Goal: Check status: Check status

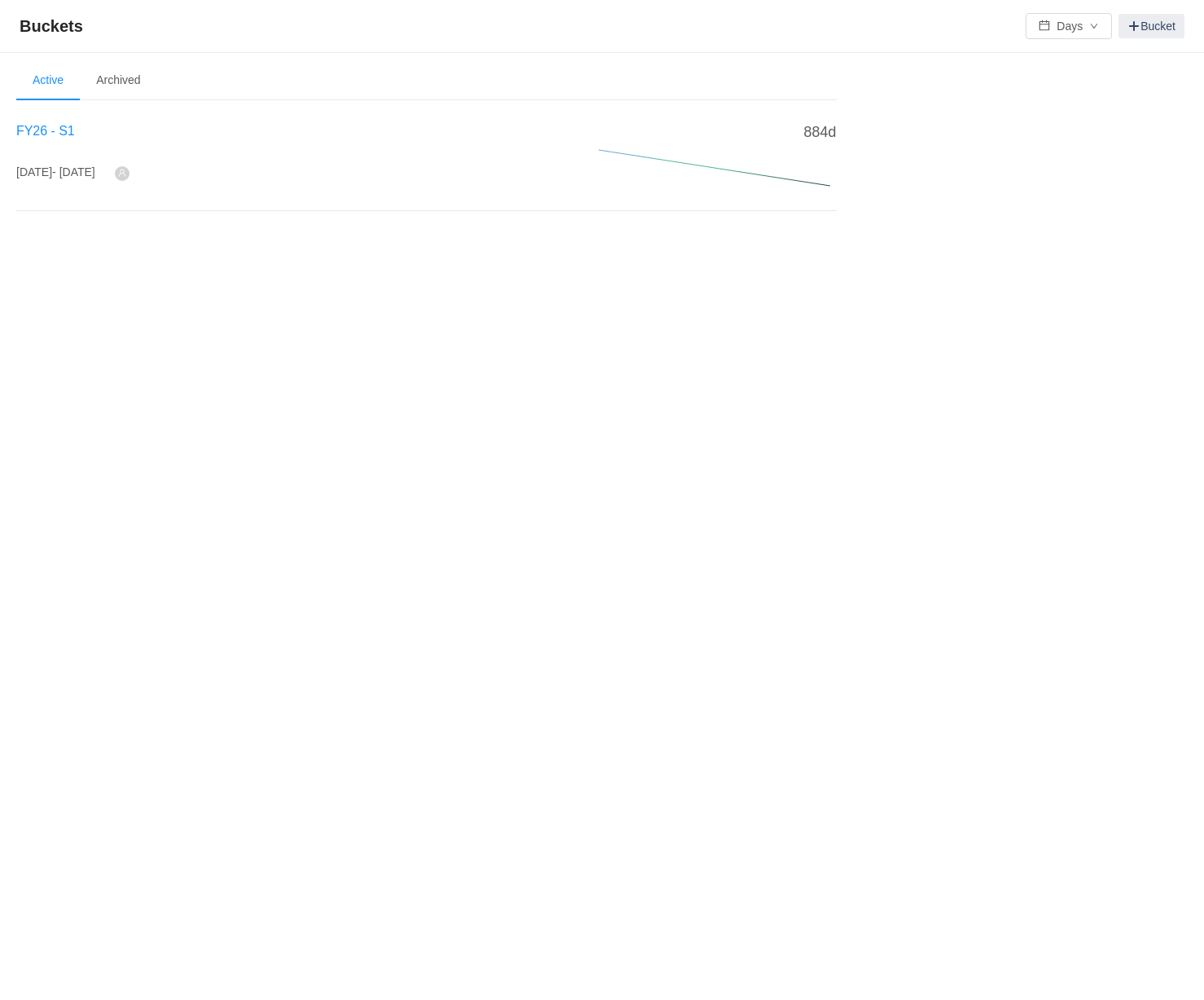
click at [53, 133] on span "FY26 - S1" at bounding box center [45, 130] width 59 height 14
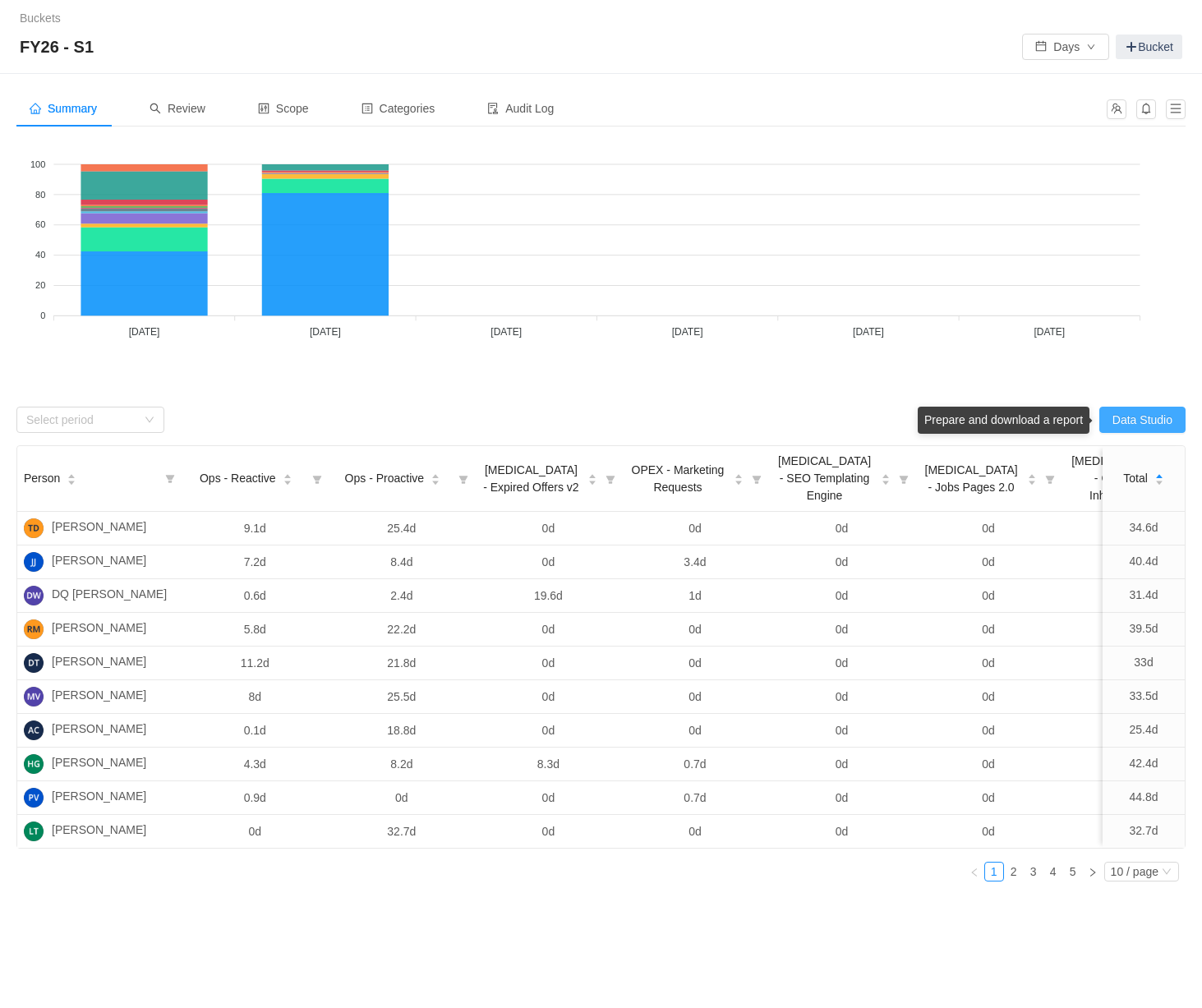
click at [1158, 423] on button "Data Studio" at bounding box center [1141, 420] width 86 height 26
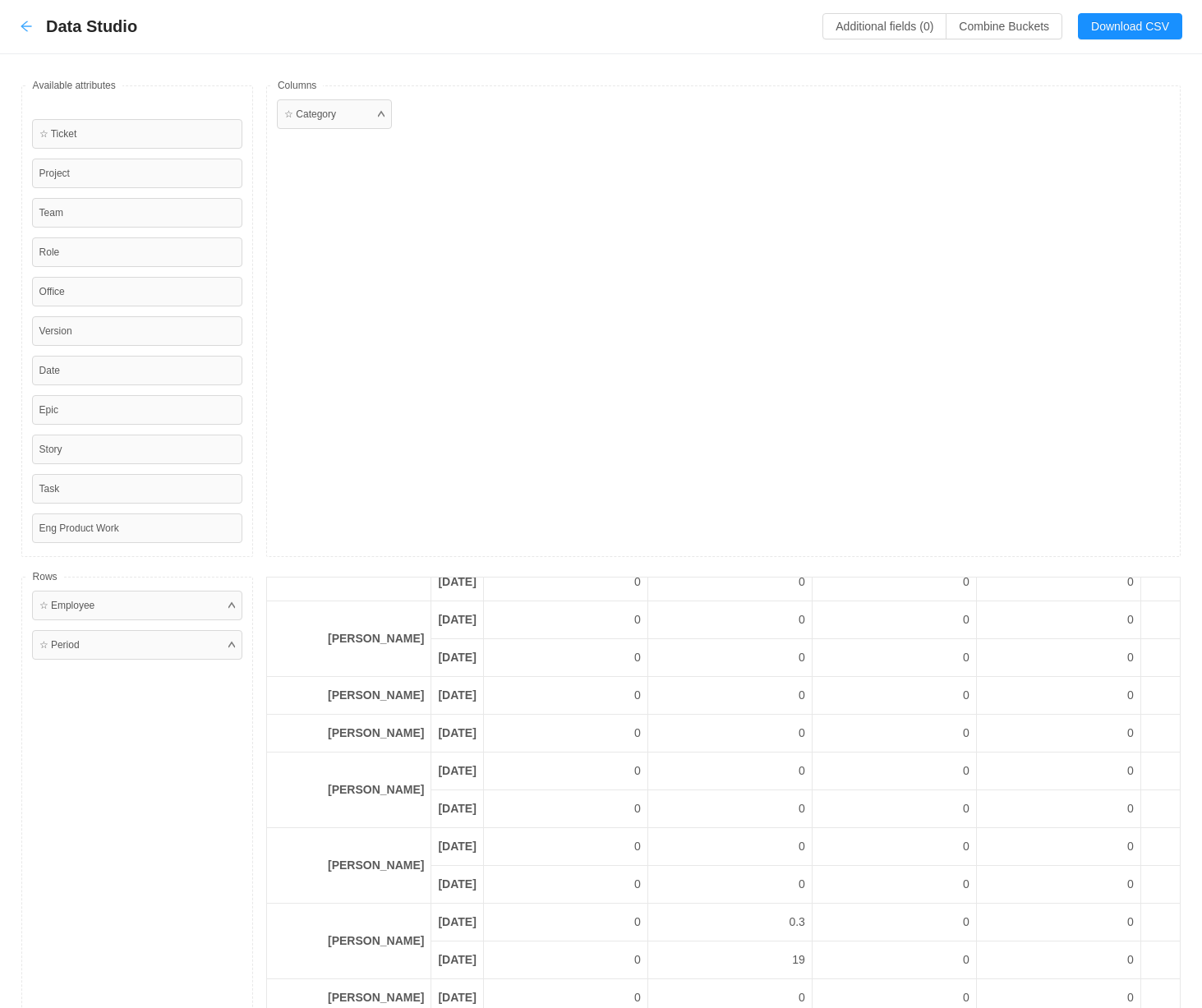
click at [26, 26] on icon "icon: arrow-left" at bounding box center [26, 26] width 10 height 10
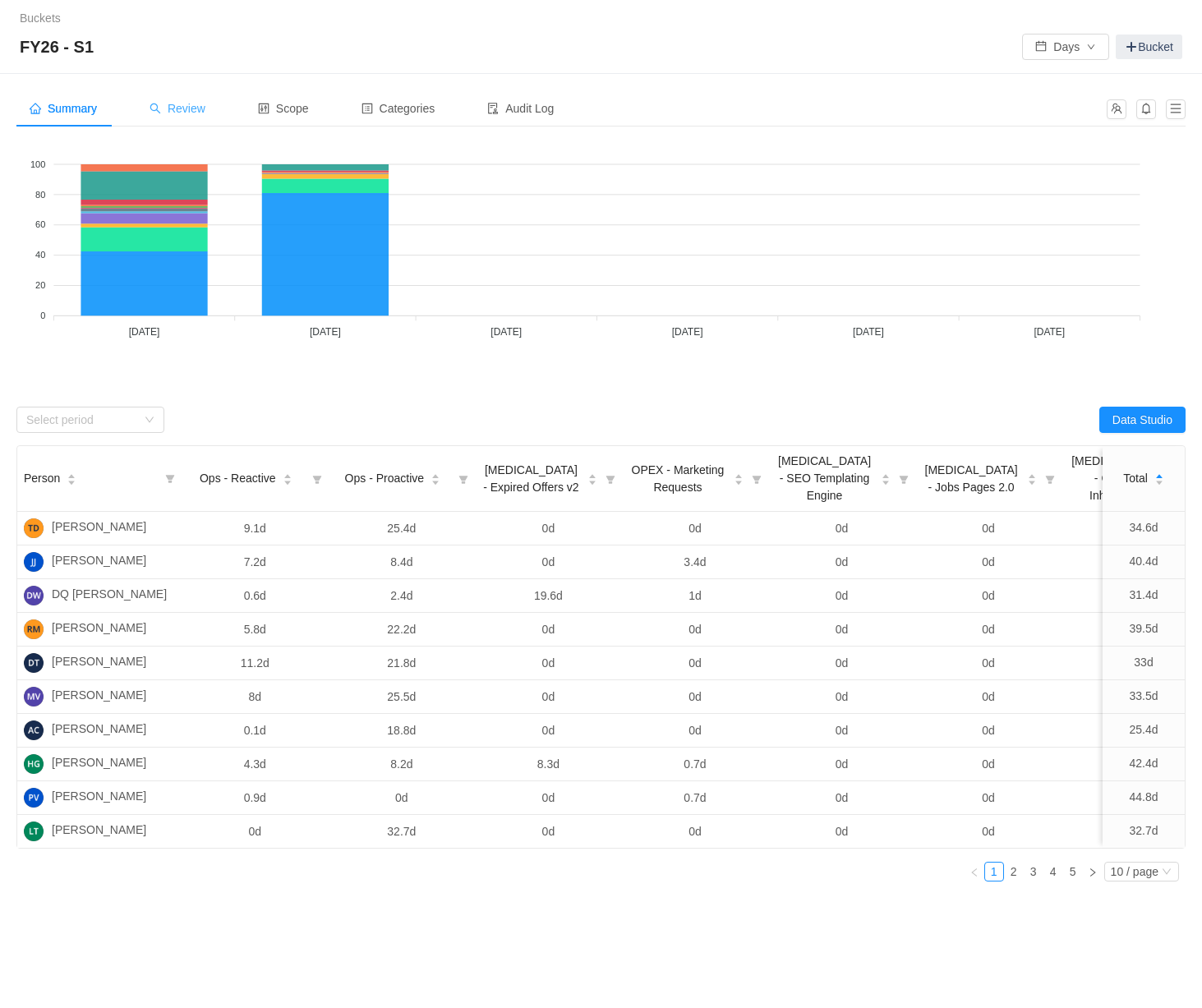
click at [189, 108] on span "Review" at bounding box center [177, 109] width 56 height 13
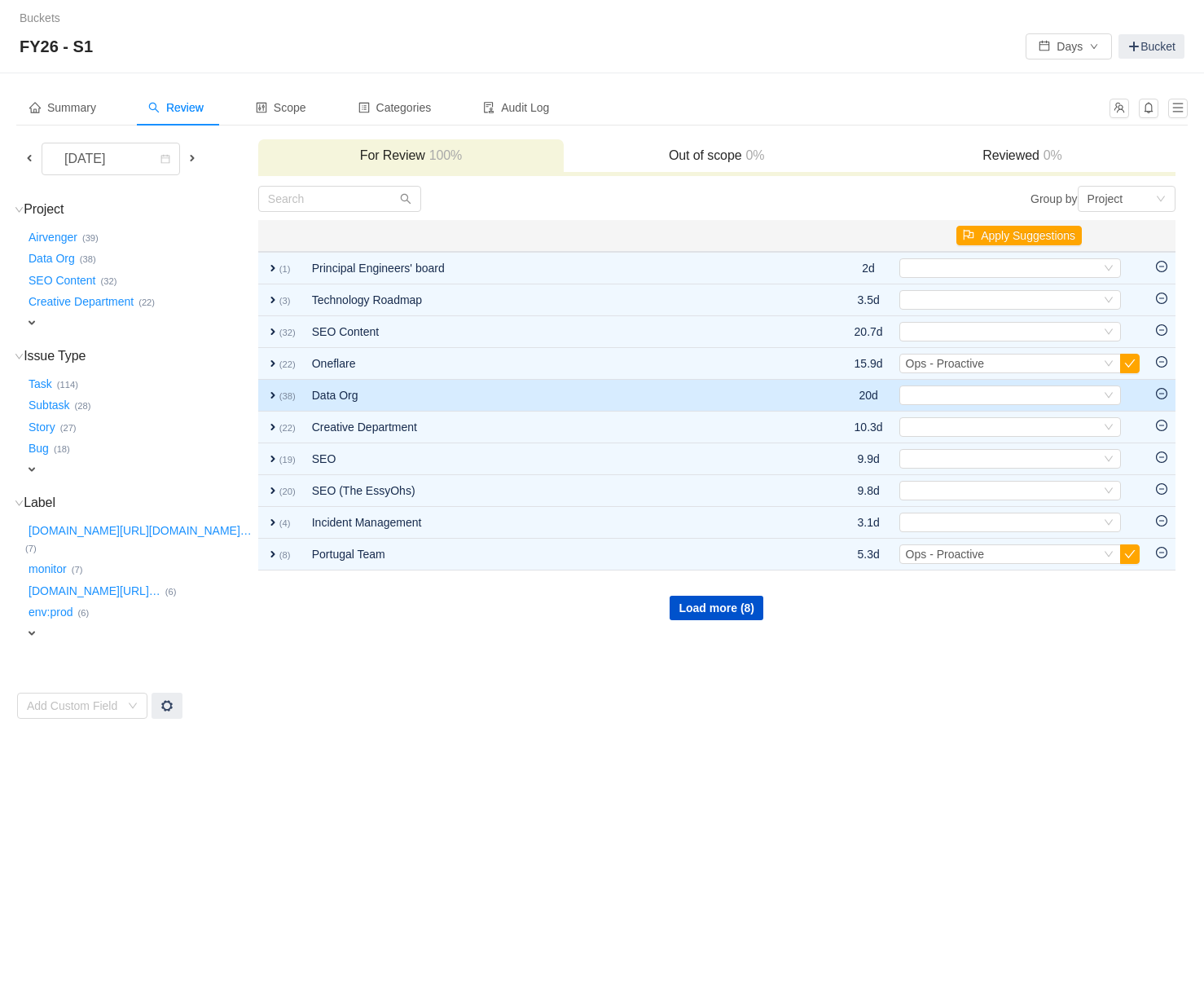
click at [266, 388] on span "expand" at bounding box center [273, 395] width 13 height 13
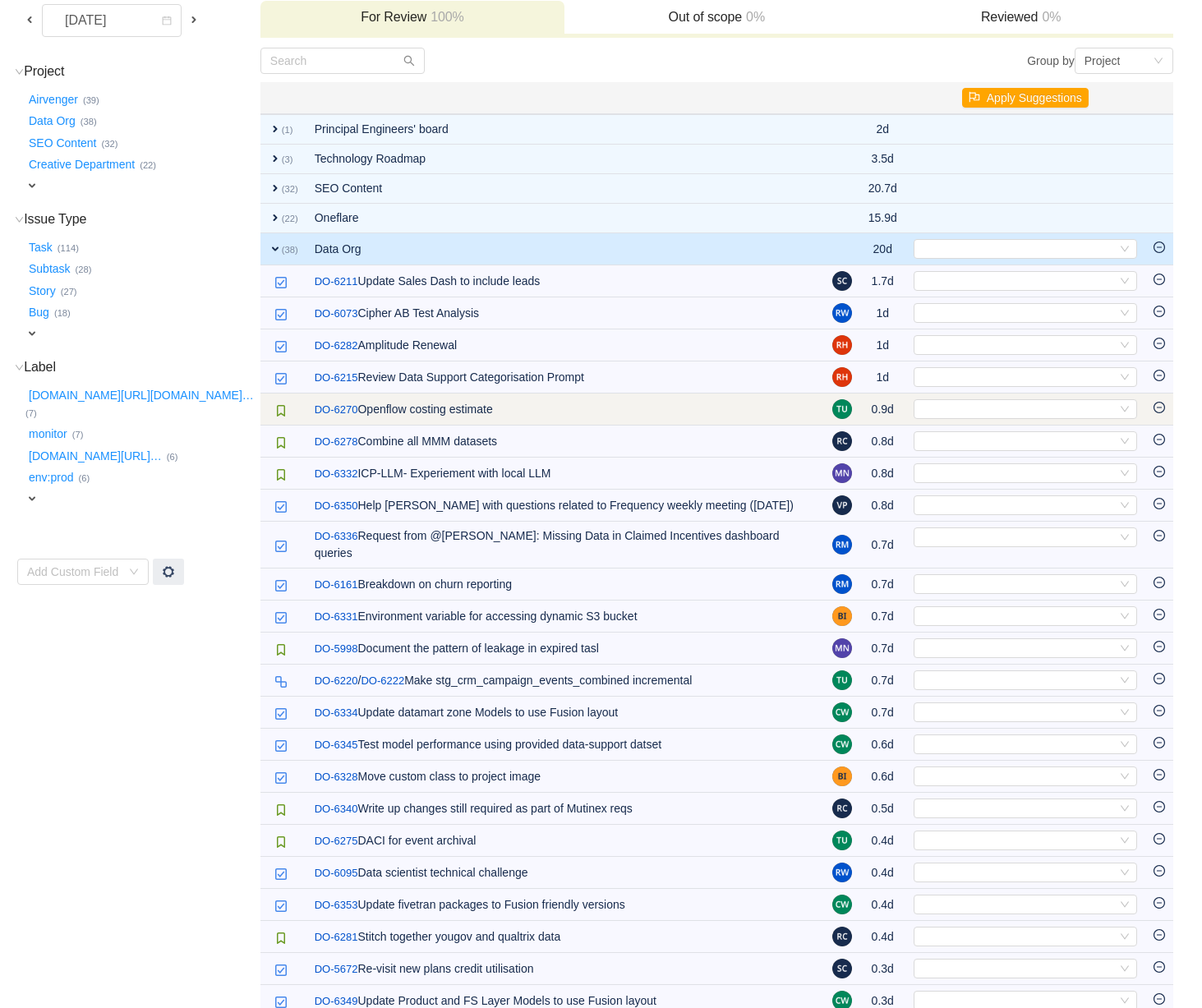
scroll to position [82, 0]
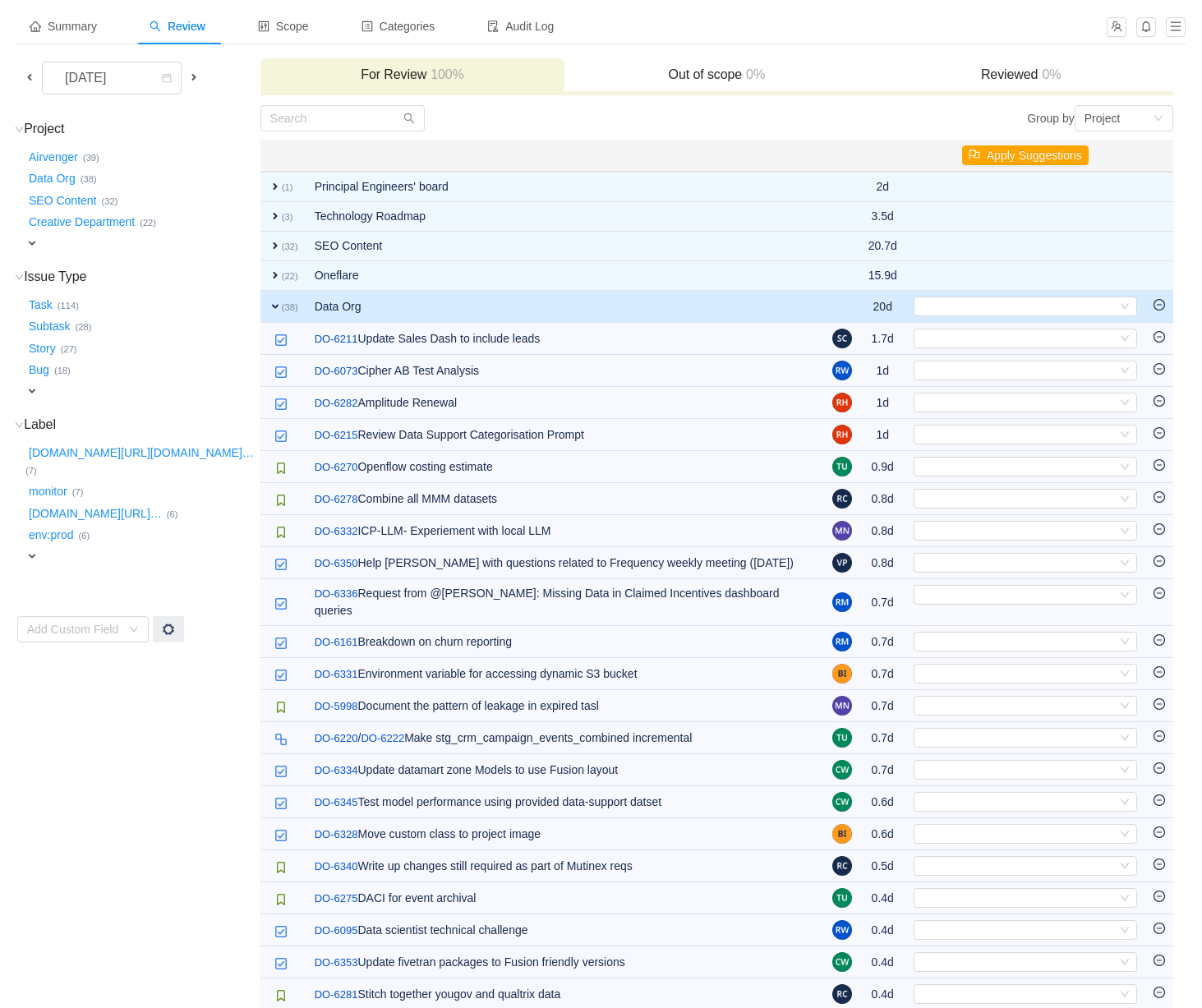
click at [31, 76] on span at bounding box center [29, 78] width 13 height 13
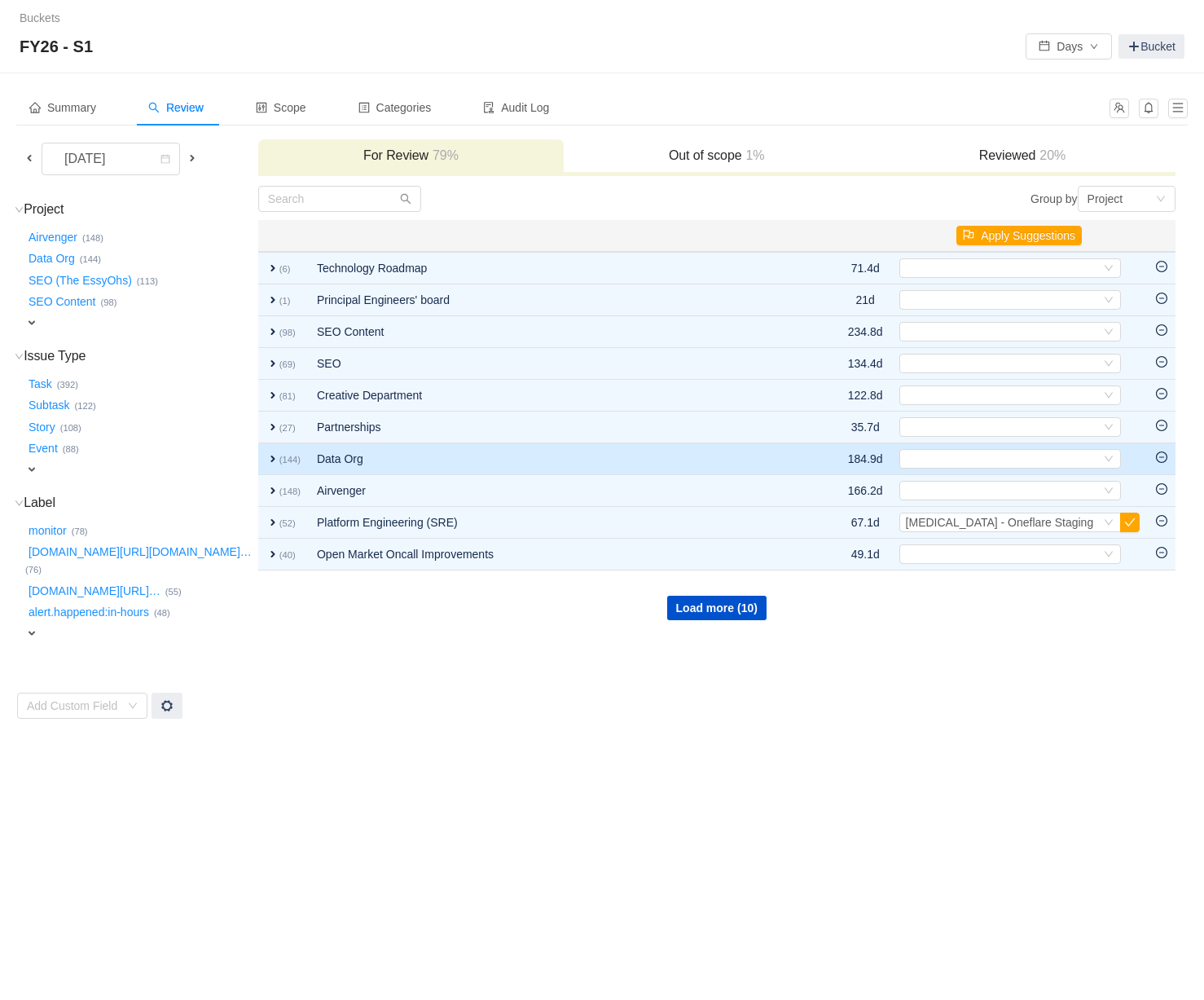
click at [266, 458] on span "expand" at bounding box center [273, 459] width 13 height 13
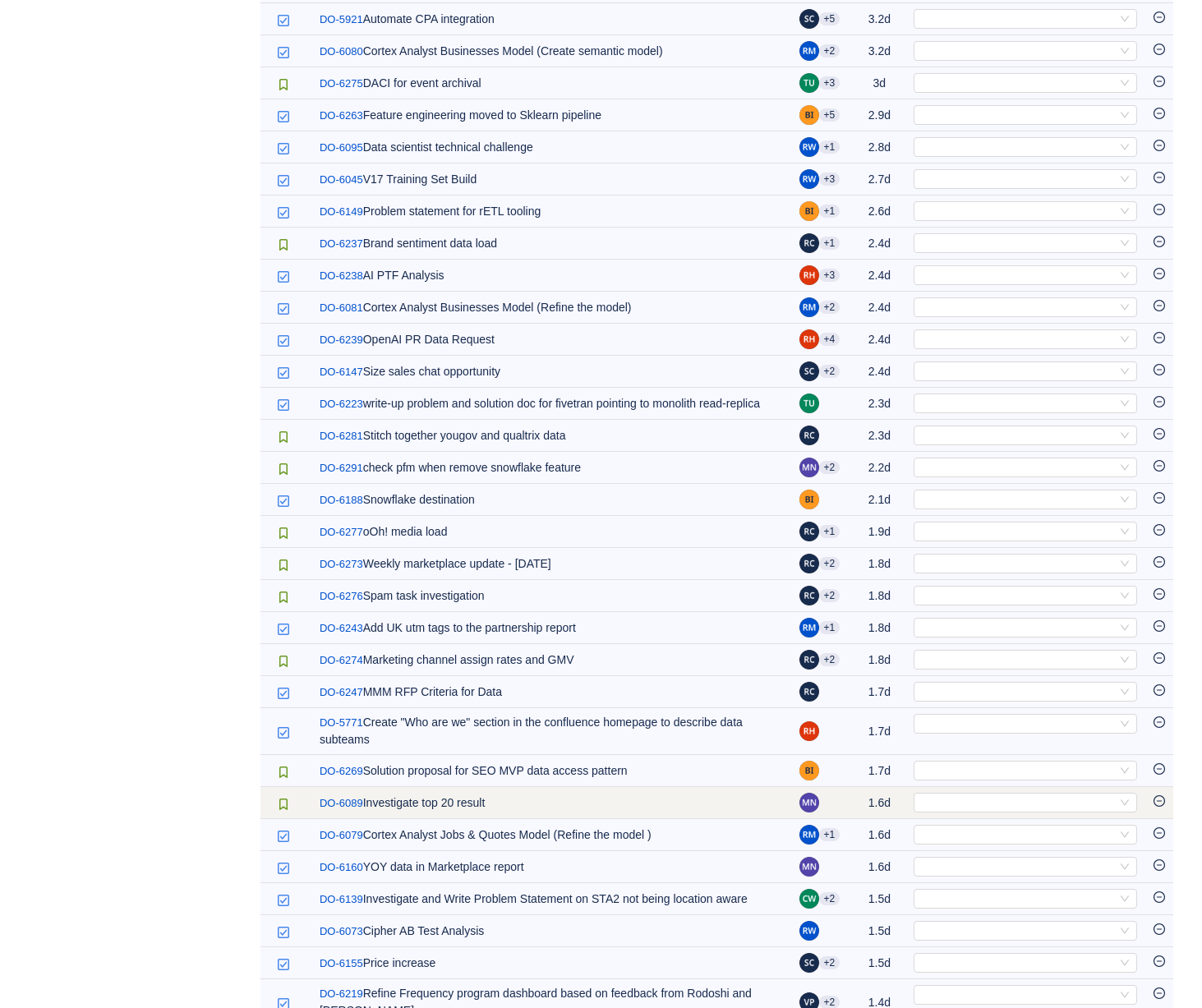
scroll to position [904, 0]
